Goal: Navigation & Orientation: Find specific page/section

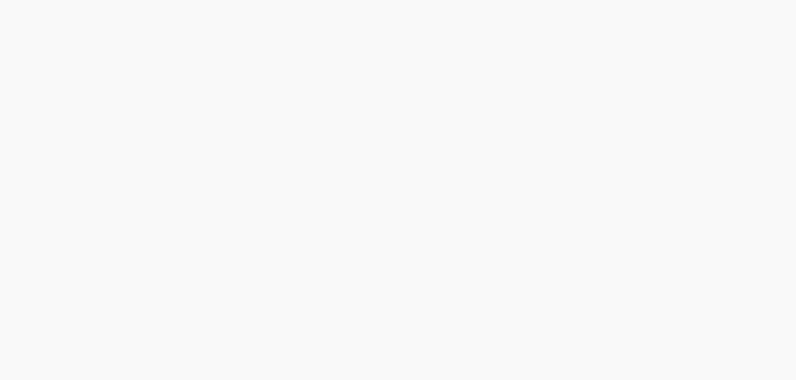
type input "כן"
type input "עוד לא"
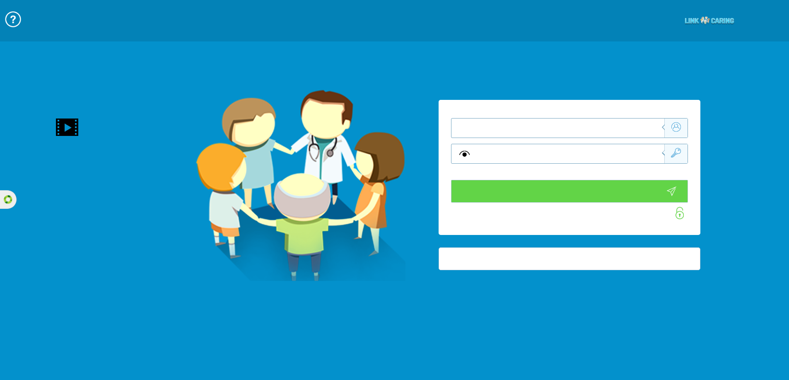
type input "התחבר עכשיו"
type input "עדיין לא? [PERSON_NAME] חשבון!"
